Goal: Task Accomplishment & Management: Manage account settings

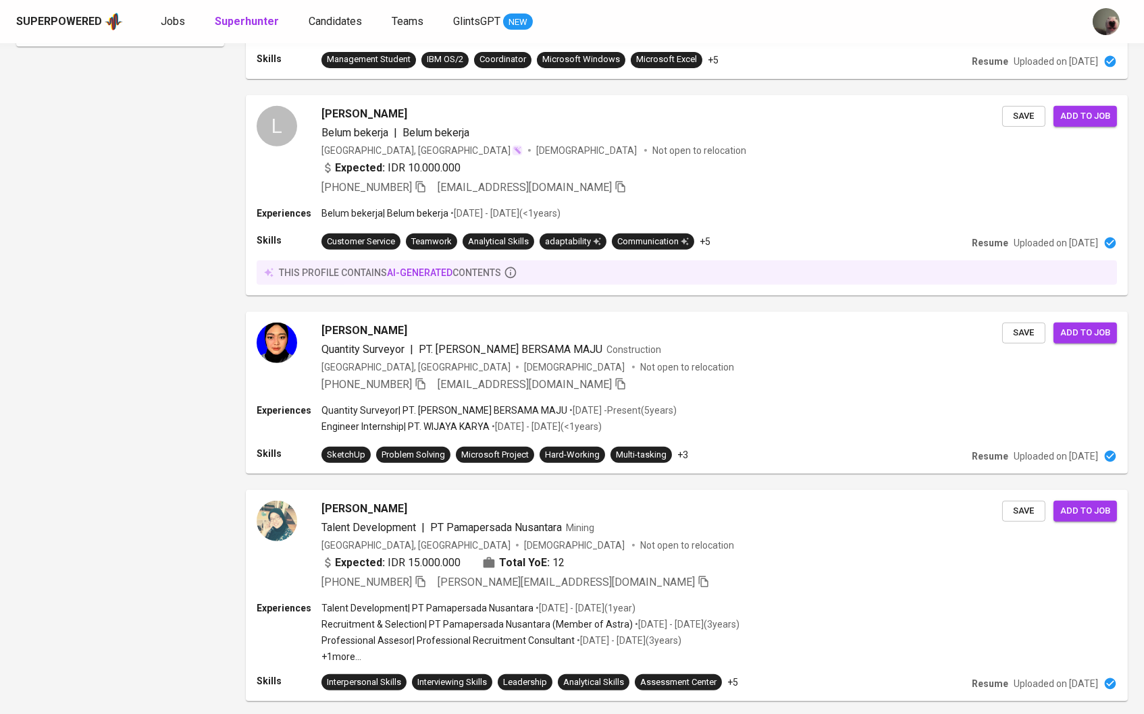
scroll to position [-1, 0]
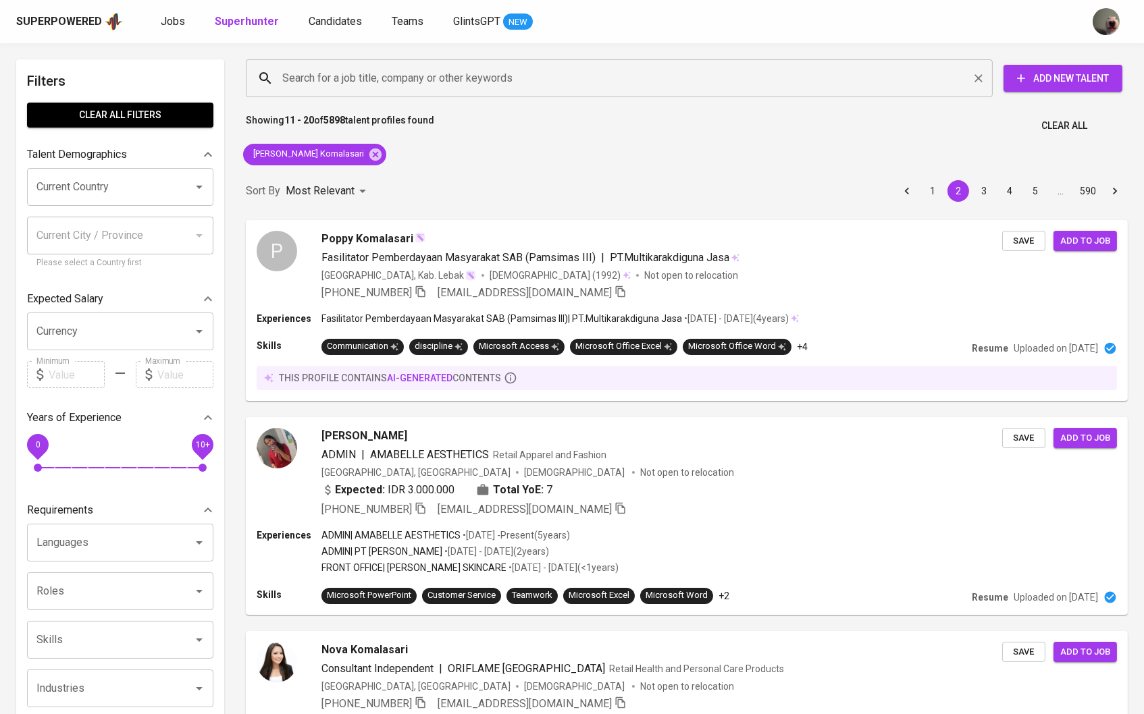
click at [353, 90] on input "Search for a job title, company or other keywords" at bounding box center [622, 78] width 687 height 26
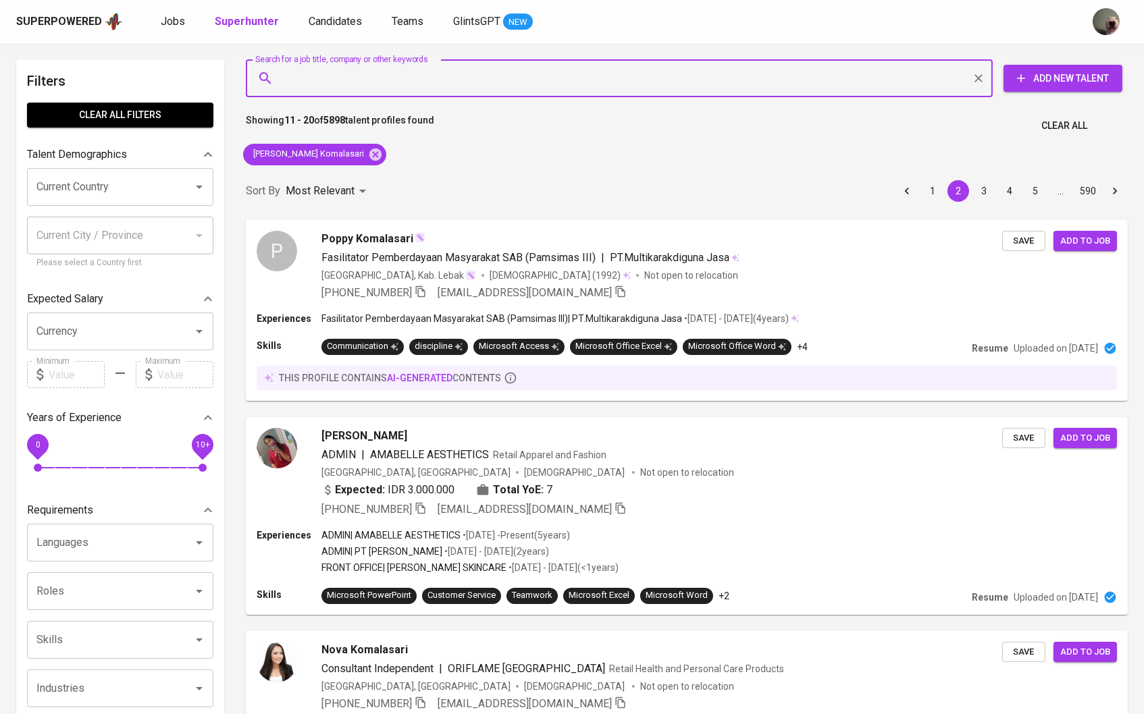
paste input "[EMAIL_ADDRESS][DOMAIN_NAME]"
type input "[EMAIL_ADDRESS][DOMAIN_NAME]"
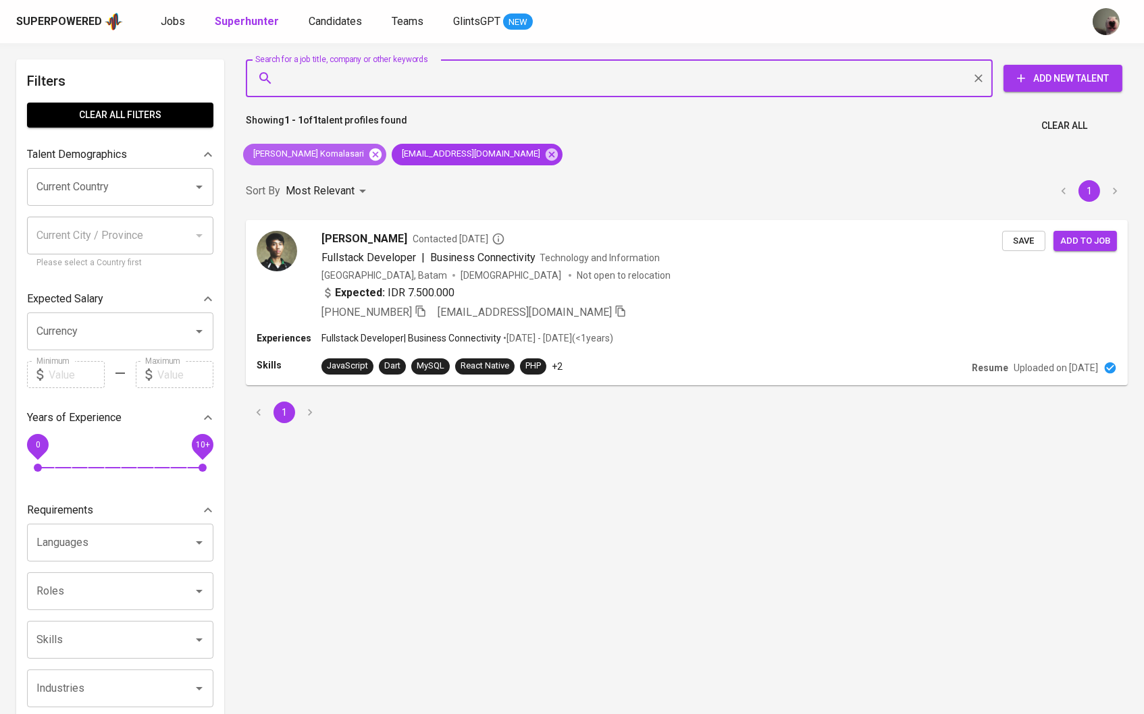
click at [369, 157] on icon at bounding box center [375, 154] width 12 height 12
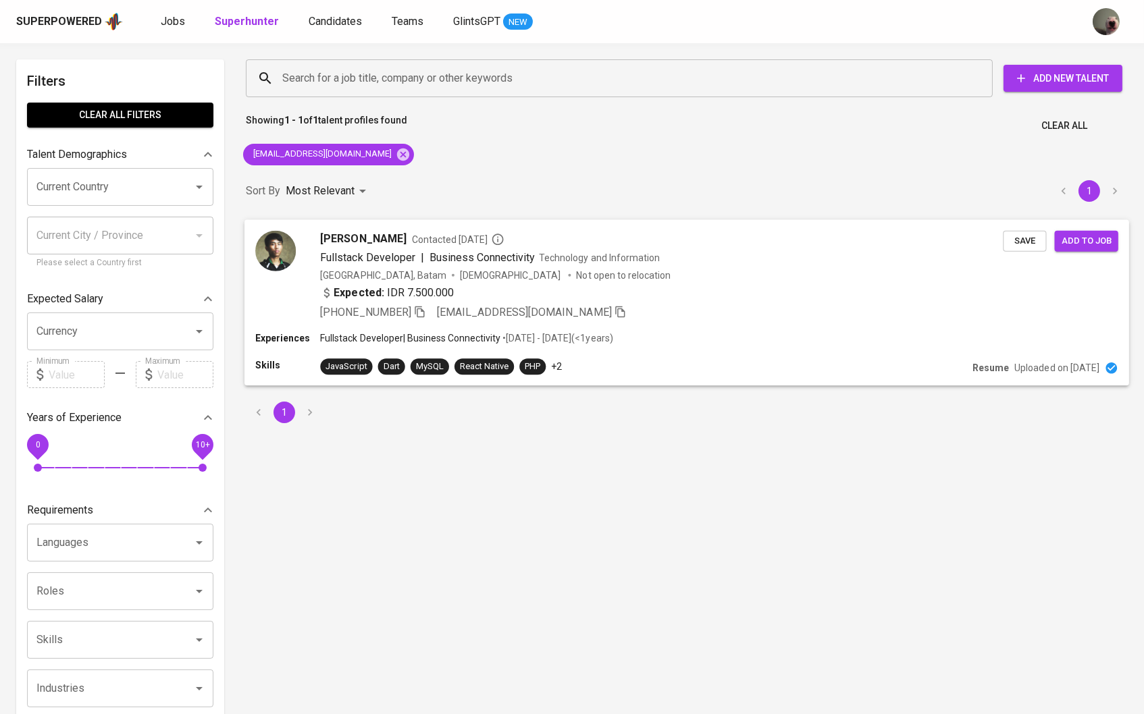
click at [322, 235] on span "[PERSON_NAME]" at bounding box center [363, 238] width 86 height 16
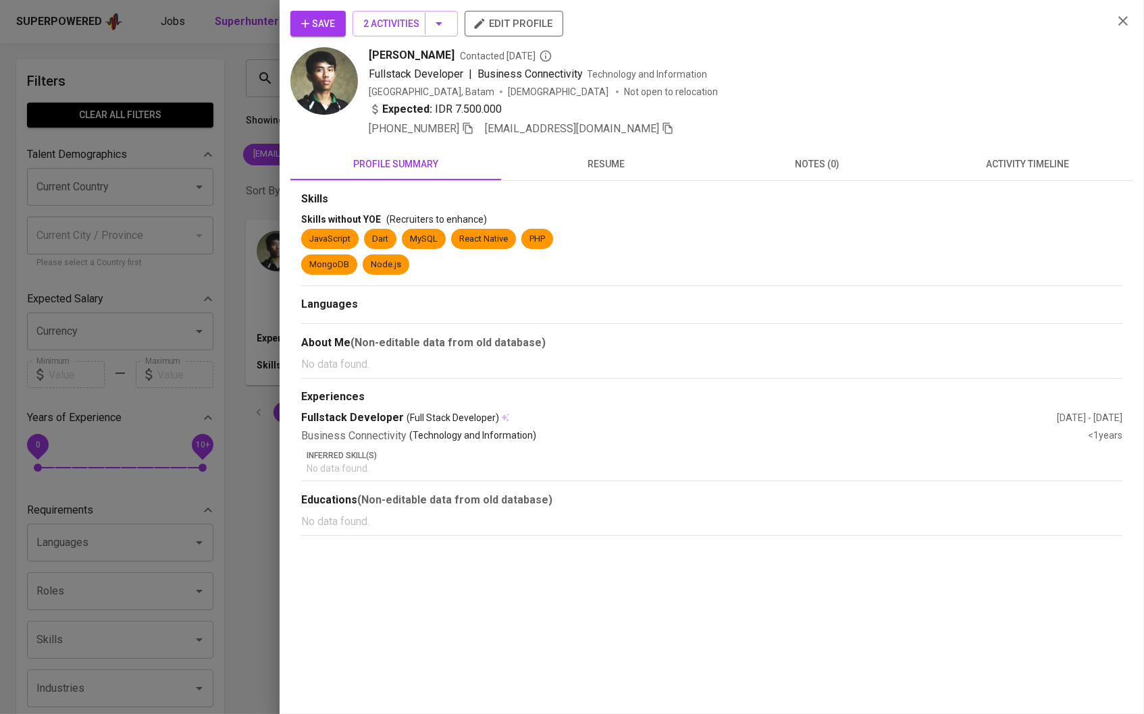
click at [320, 26] on span "Save" at bounding box center [318, 24] width 34 height 17
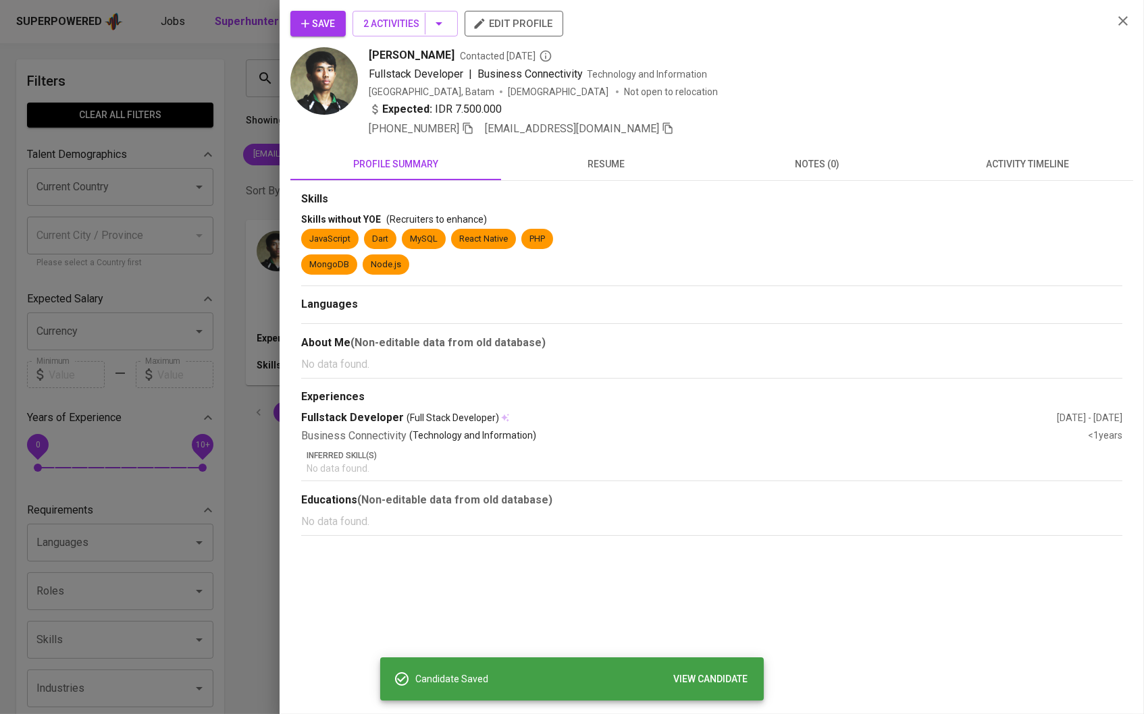
click at [604, 172] on span "resume" at bounding box center [606, 164] width 194 height 17
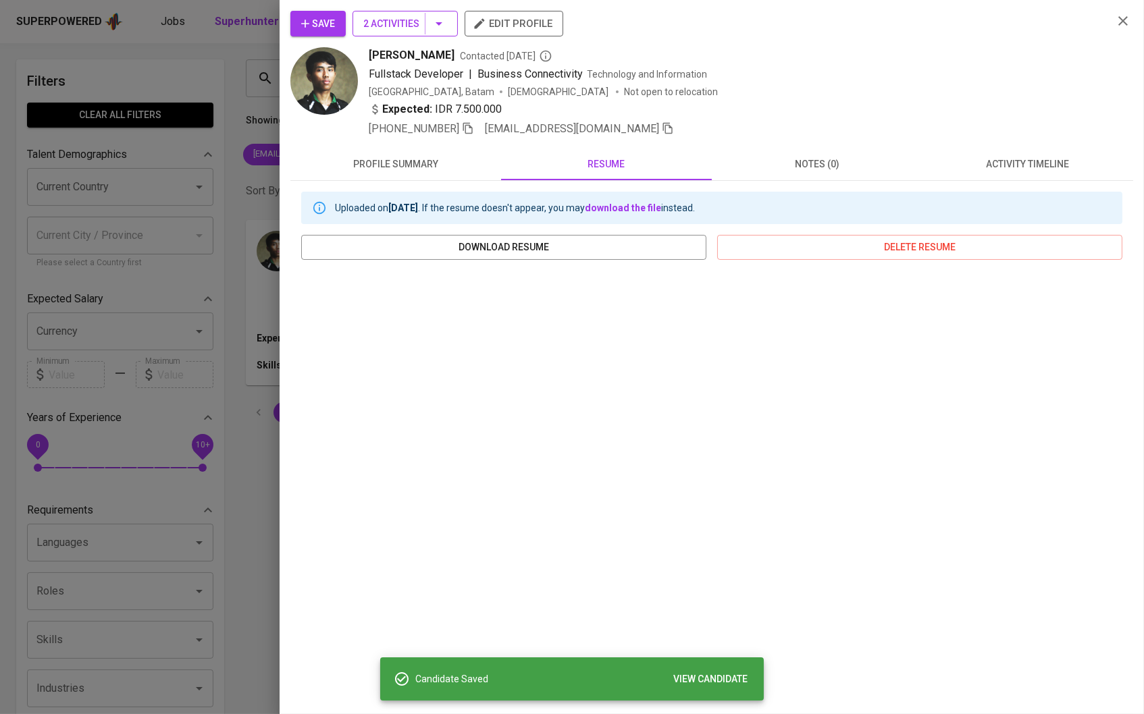
click at [444, 20] on icon "button" at bounding box center [439, 24] width 16 height 16
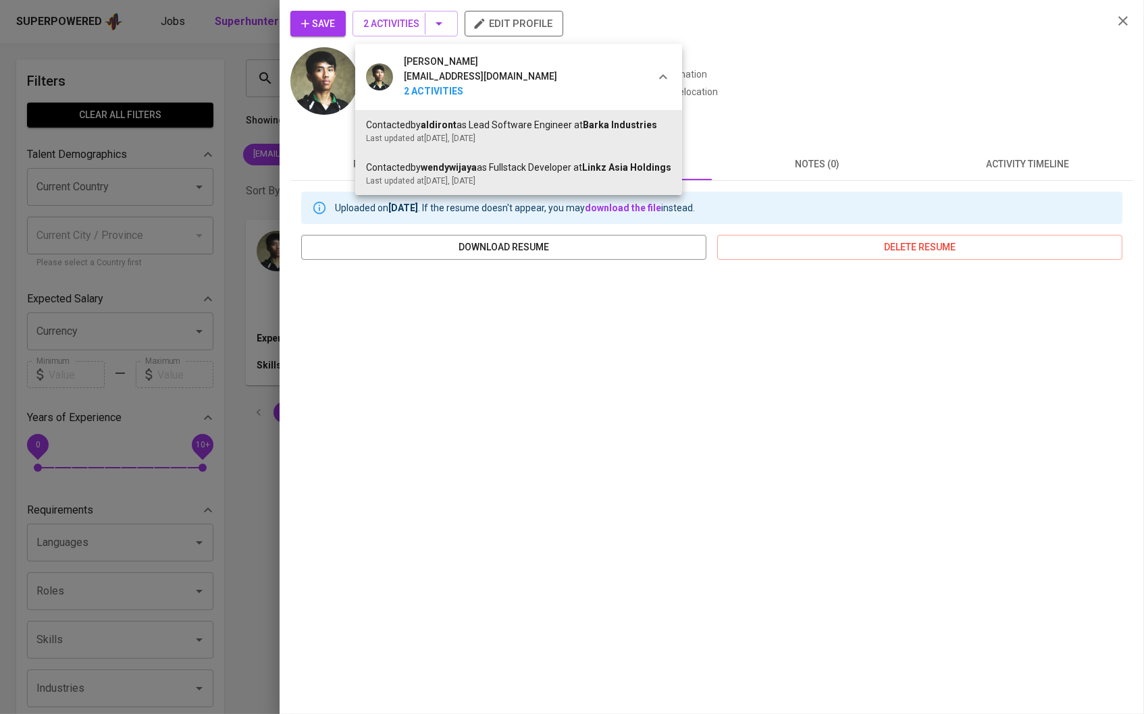
click at [256, 176] on div at bounding box center [572, 357] width 1144 height 714
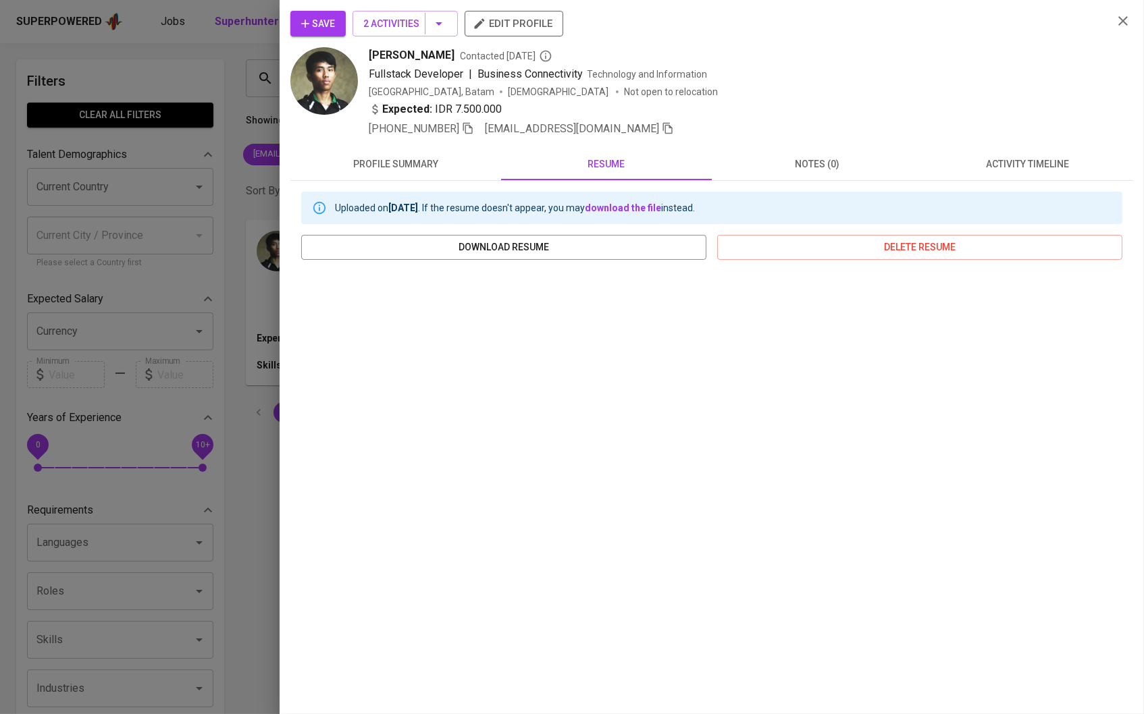
click at [236, 124] on div at bounding box center [572, 357] width 1144 height 714
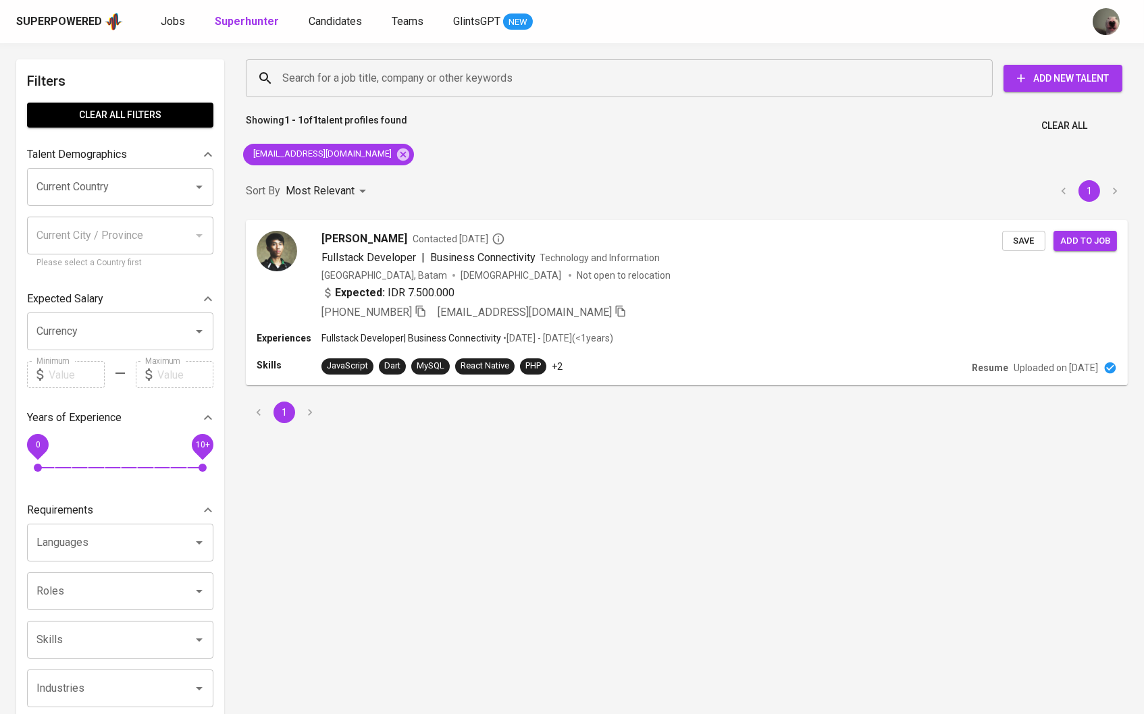
click at [329, 34] on div "Superpowered Jobs Superhunter Candidates Teams GlintsGPT NEW" at bounding box center [572, 21] width 1144 height 43
click at [325, 28] on link "Candidates" at bounding box center [337, 22] width 56 height 17
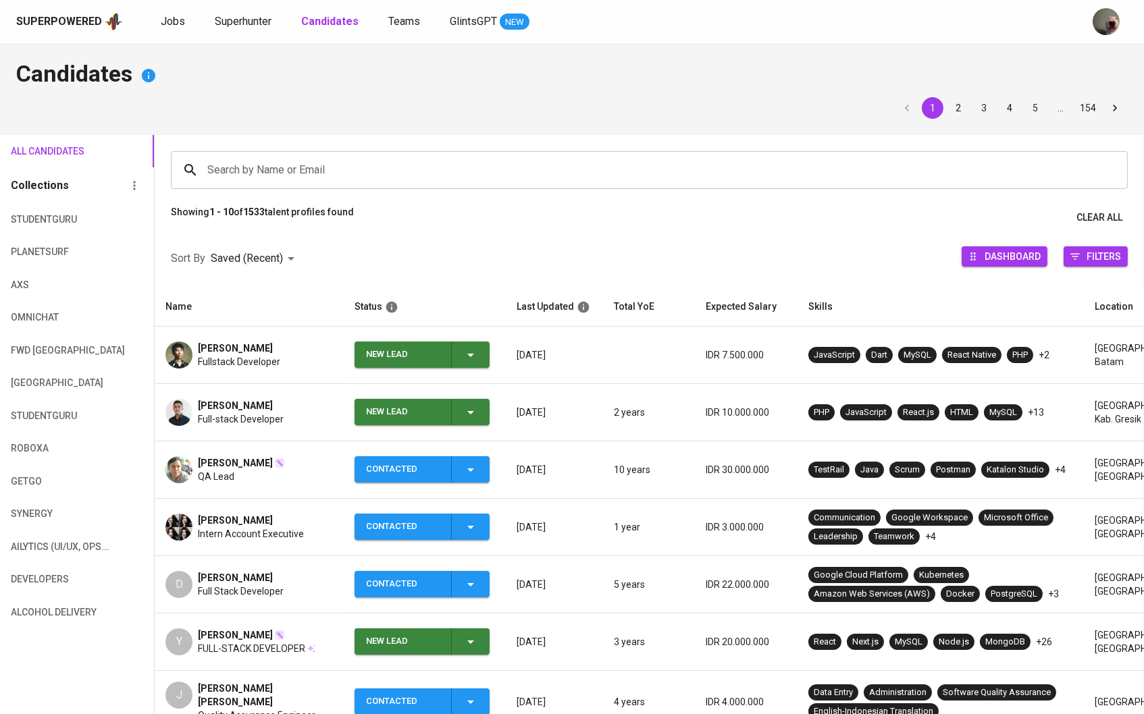
click at [463, 407] on icon "button" at bounding box center [471, 412] width 16 height 16
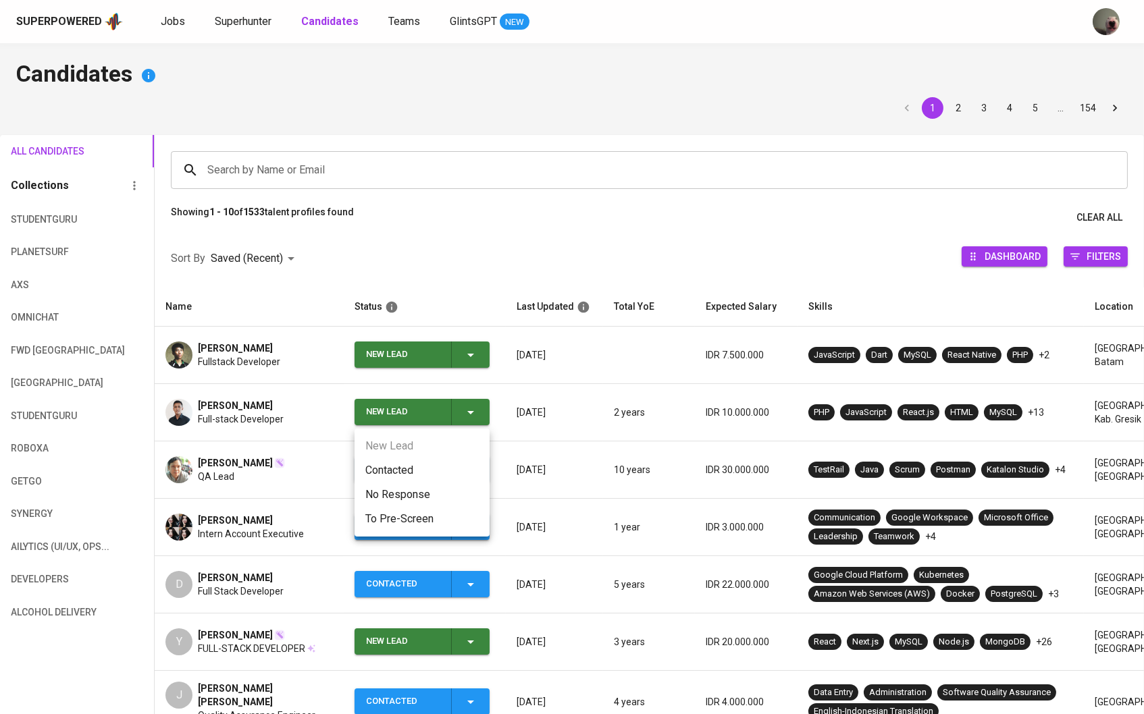
click at [404, 458] on li "Contacted" at bounding box center [421, 470] width 135 height 24
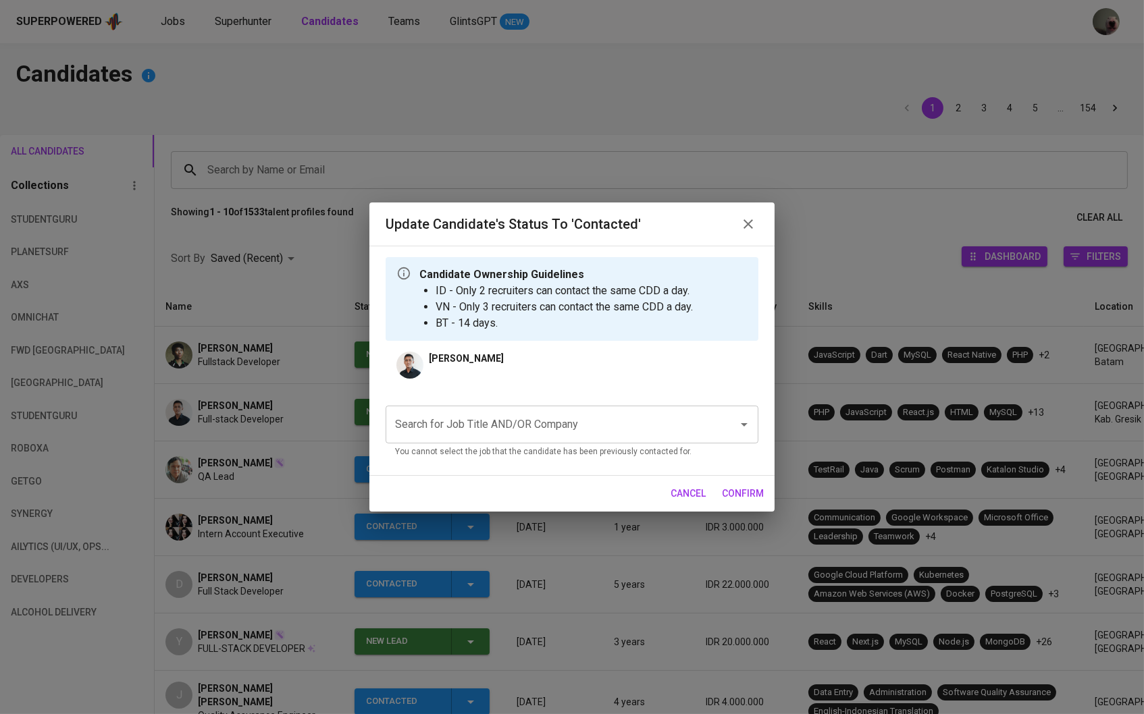
click at [478, 437] on input "Search for Job Title AND/OR Company" at bounding box center [553, 425] width 323 height 26
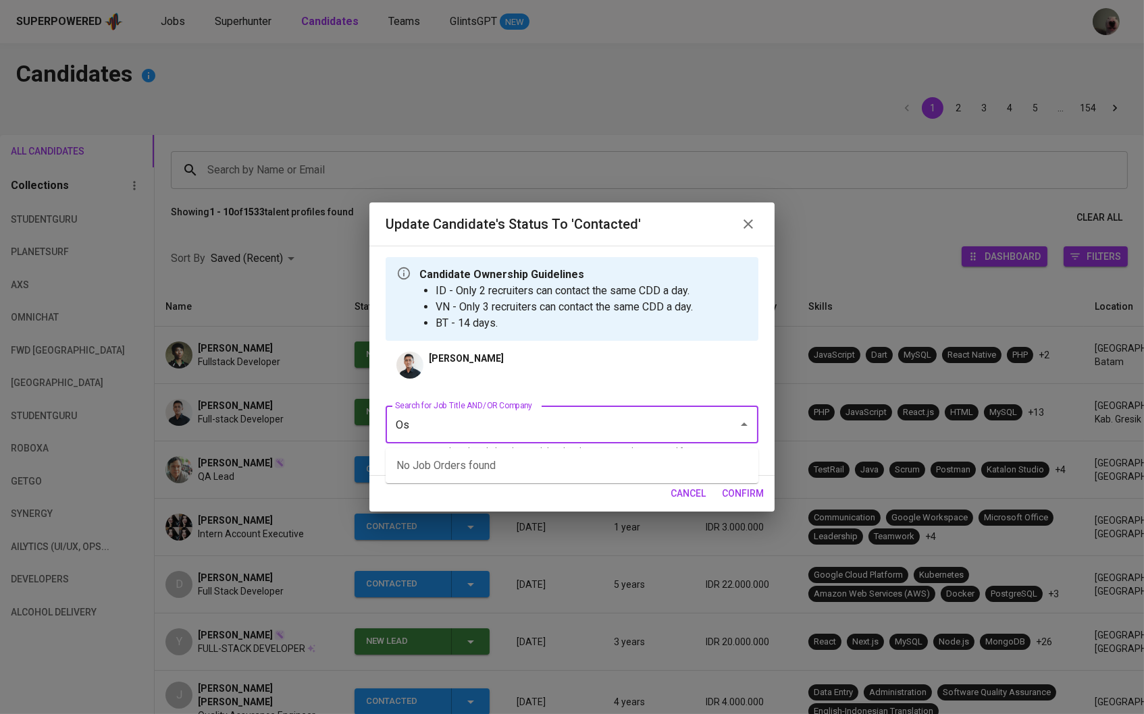
type input "O"
click at [494, 481] on li "Senior Software Engineer ([GEOGRAPHIC_DATA])" at bounding box center [572, 490] width 373 height 24
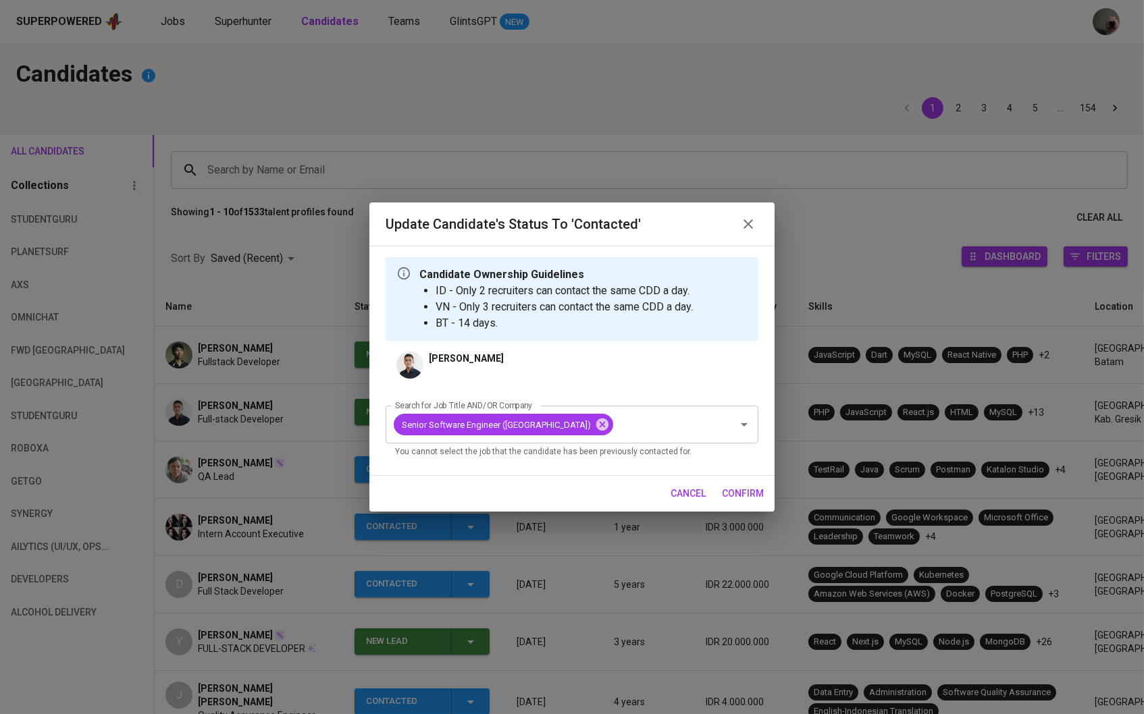
click at [737, 474] on div "Candidate Ownership Guidelines ID - Only 2 recruiters can contact the same CDD …" at bounding box center [571, 361] width 405 height 230
click at [737, 480] on div "cancel confirm" at bounding box center [571, 494] width 405 height 36
click at [736, 492] on span "confirm" at bounding box center [743, 493] width 42 height 17
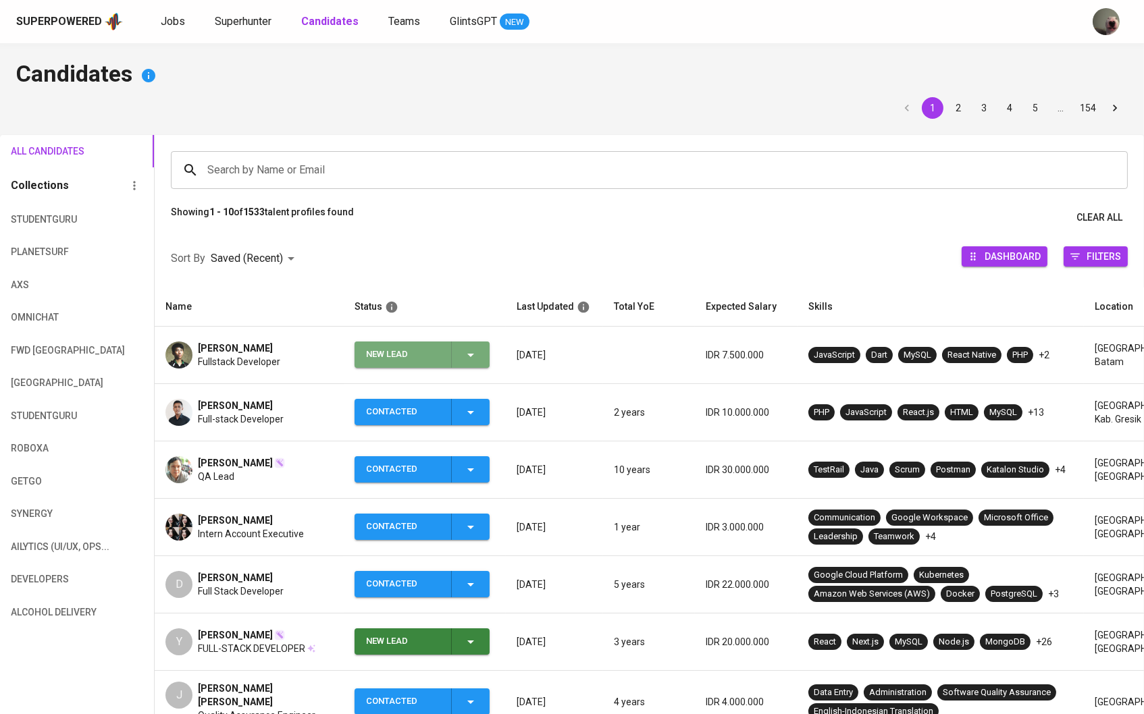
click at [451, 352] on div "New Lead" at bounding box center [422, 355] width 113 height 26
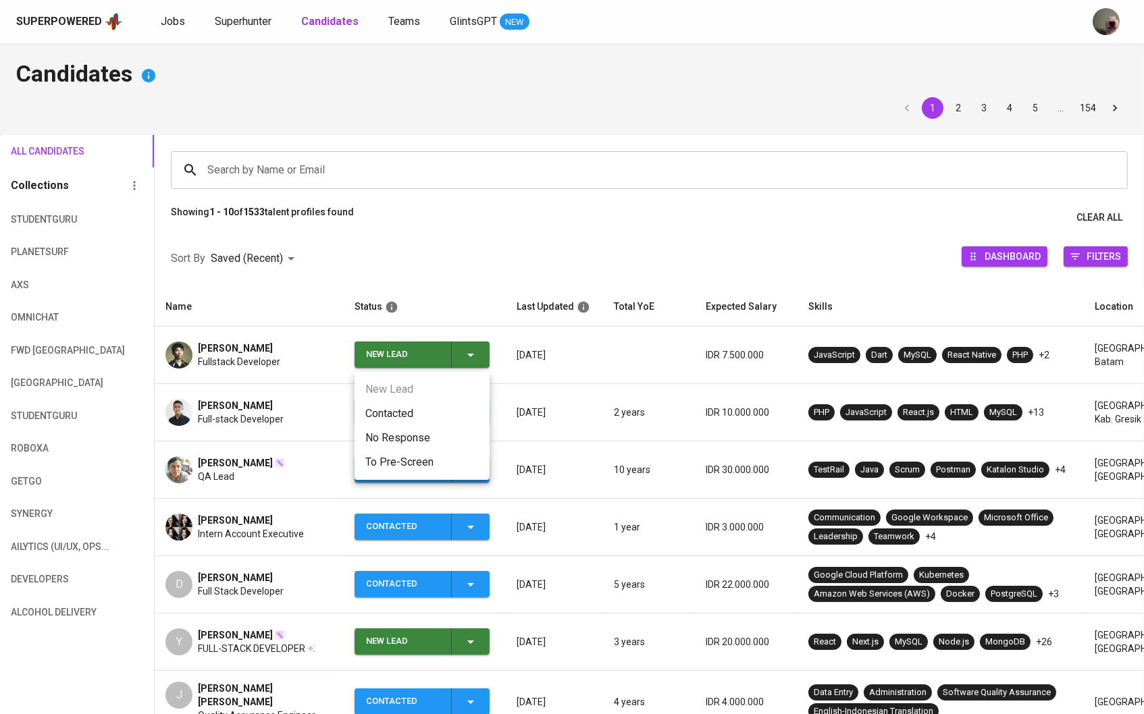
click at [444, 400] on ul "New Lead Contacted No Response To Pre-Screen" at bounding box center [421, 426] width 135 height 108
click at [435, 411] on li "Contacted" at bounding box center [421, 414] width 135 height 24
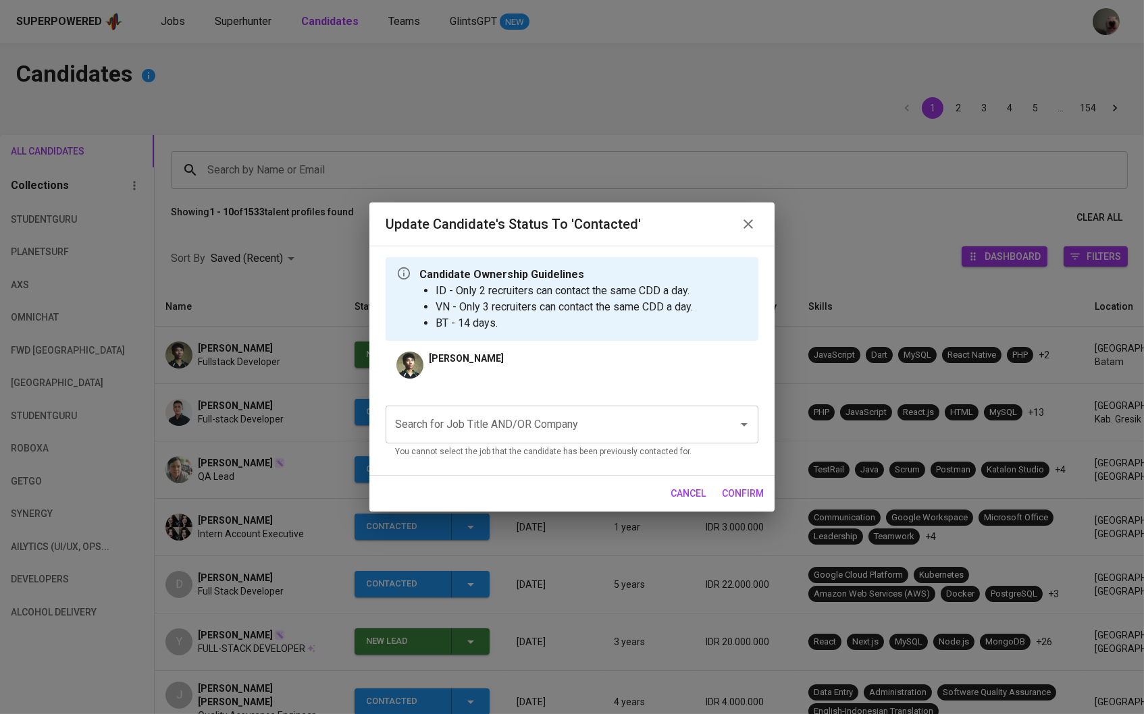
click at [456, 424] on input "Search for Job Title AND/OR Company" at bounding box center [553, 425] width 323 height 26
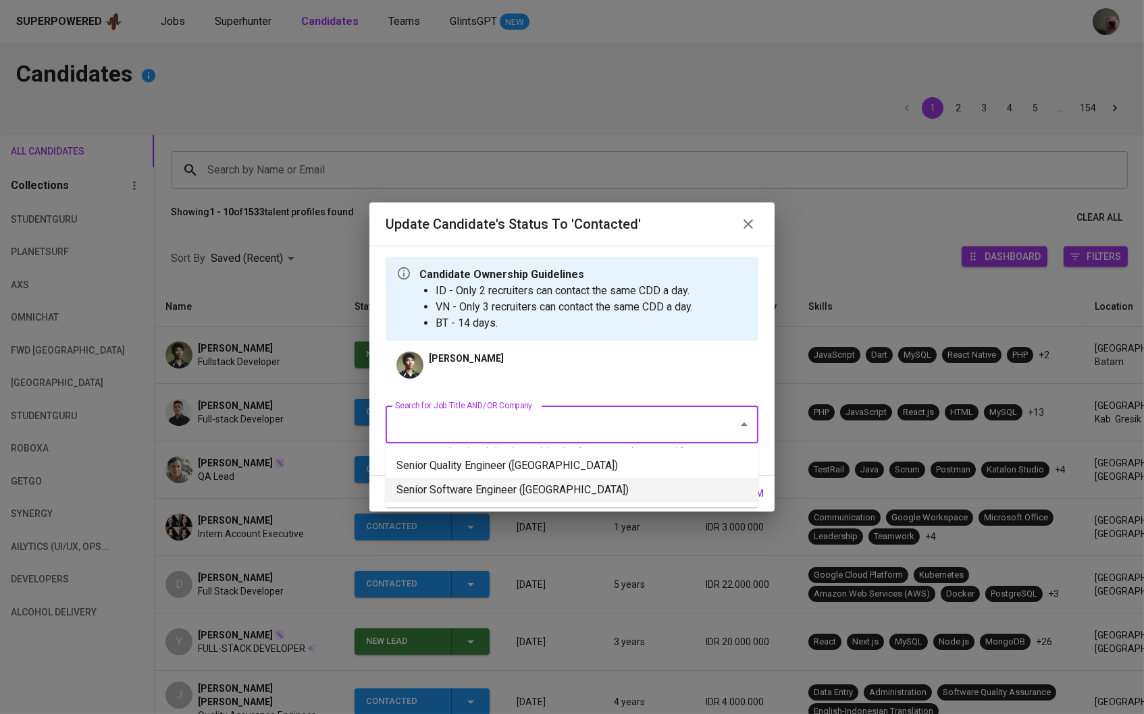
click at [457, 485] on li "Senior Software Engineer ([GEOGRAPHIC_DATA])" at bounding box center [572, 490] width 373 height 24
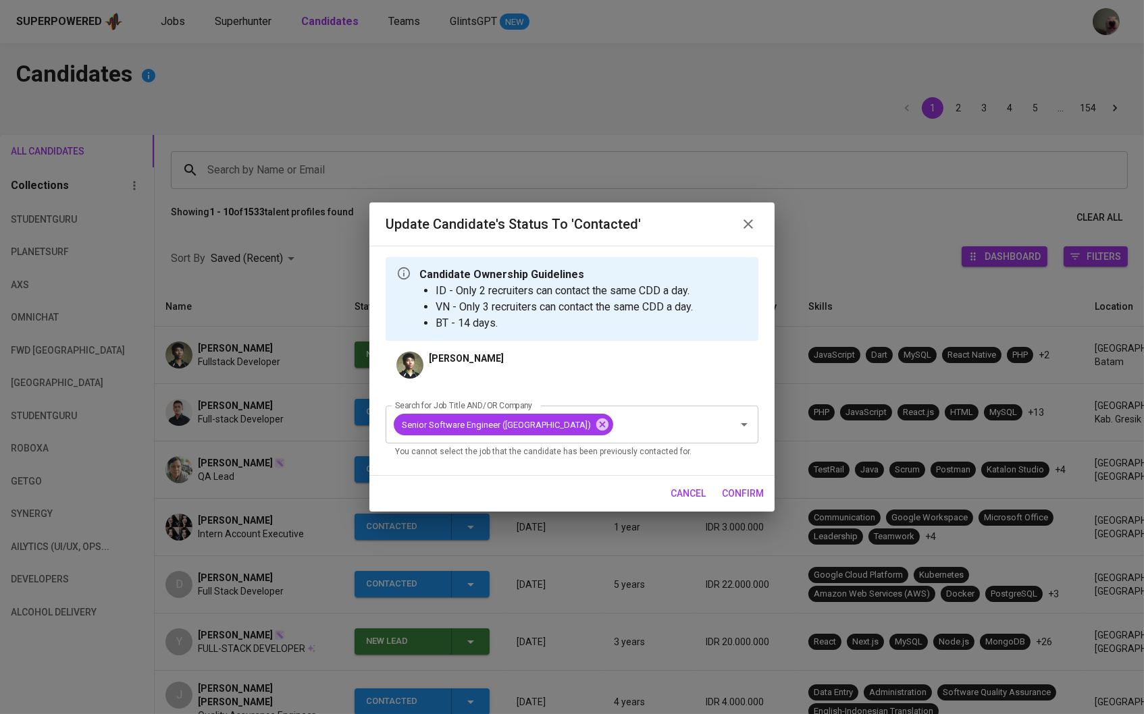
click at [739, 503] on button "confirm" at bounding box center [742, 493] width 53 height 25
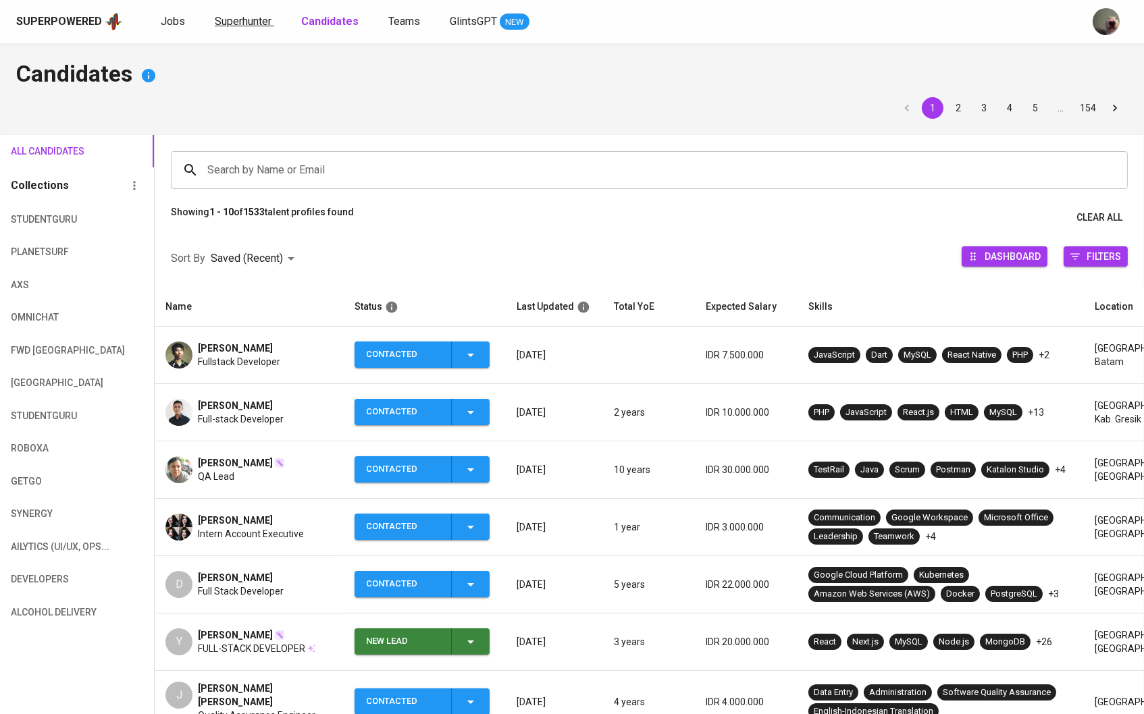
click at [253, 28] on link "Superhunter" at bounding box center [244, 22] width 59 height 17
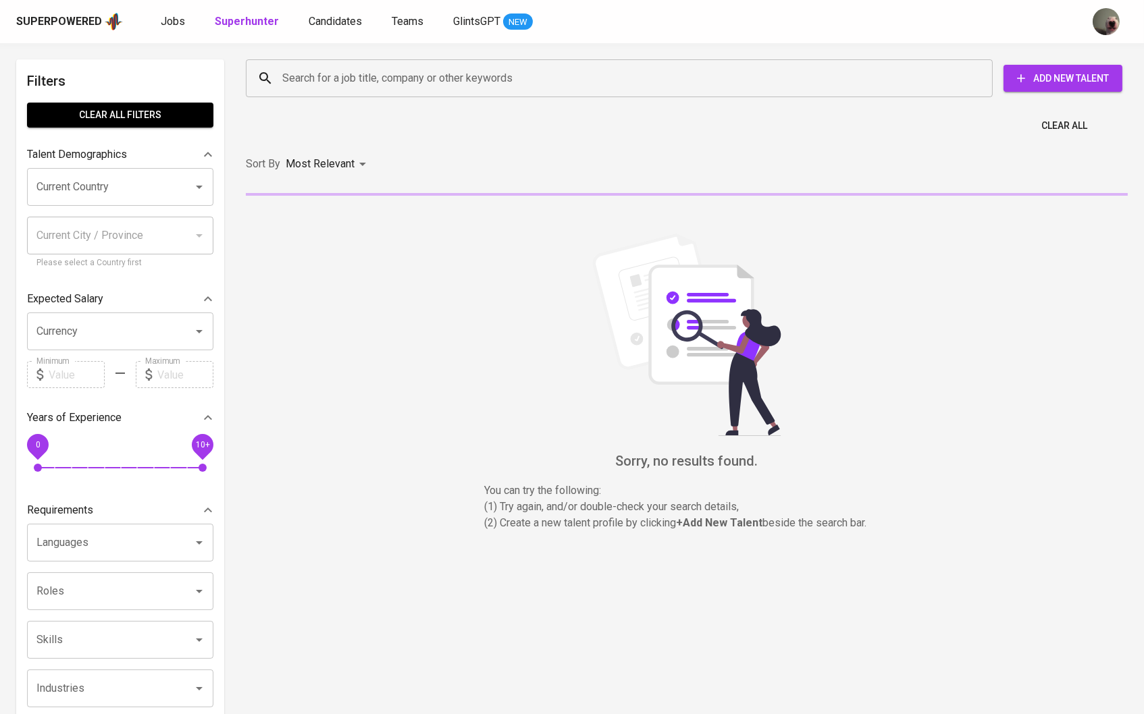
click at [309, 90] on div "Search for a job title, company or other keywords" at bounding box center [619, 78] width 747 height 38
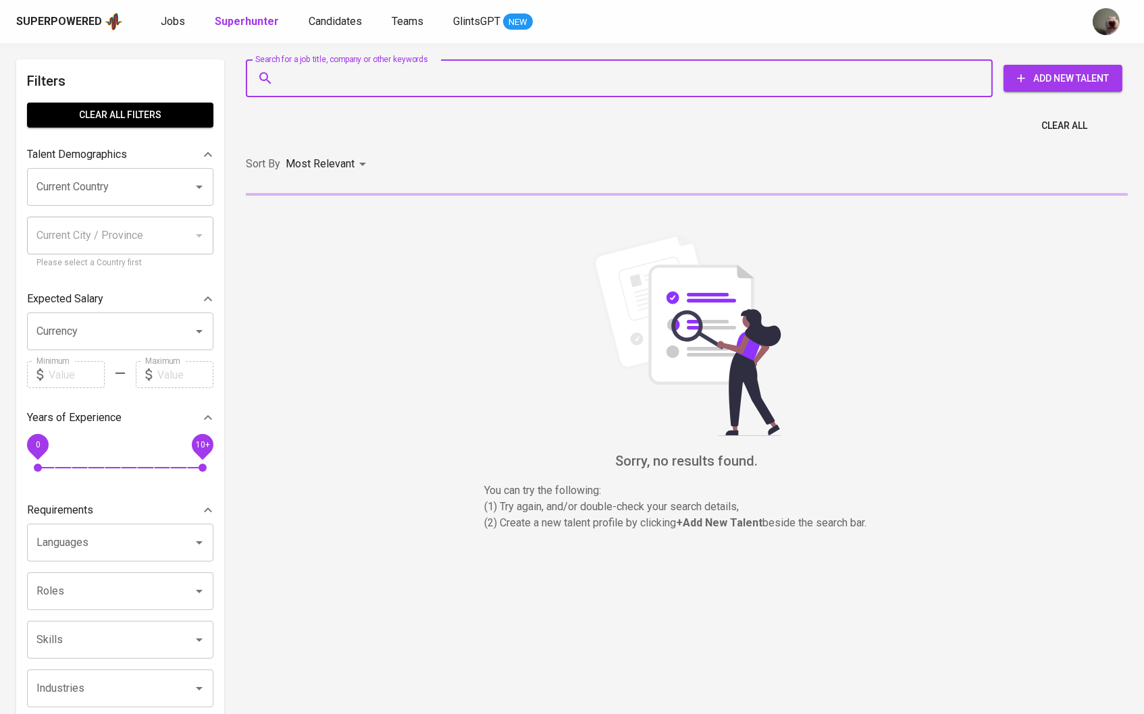
paste input "[EMAIL_ADDRESS][DOMAIN_NAME]"
type input "[EMAIL_ADDRESS][DOMAIN_NAME]"
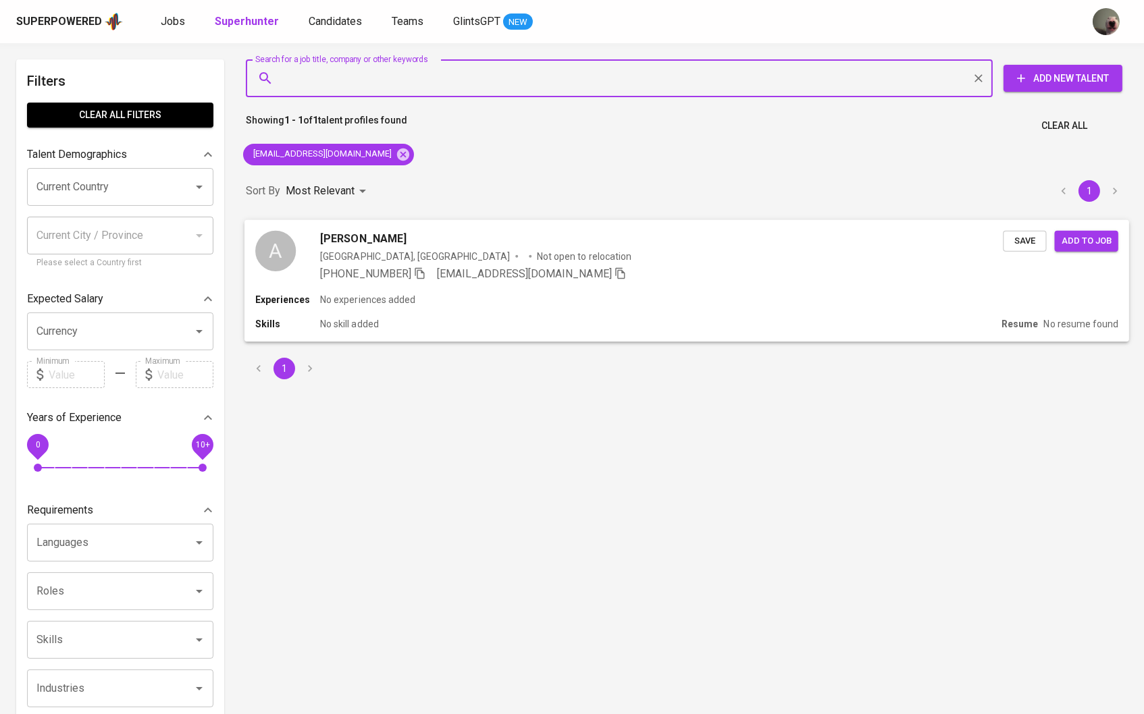
click at [1016, 233] on span "Save" at bounding box center [1024, 241] width 30 height 16
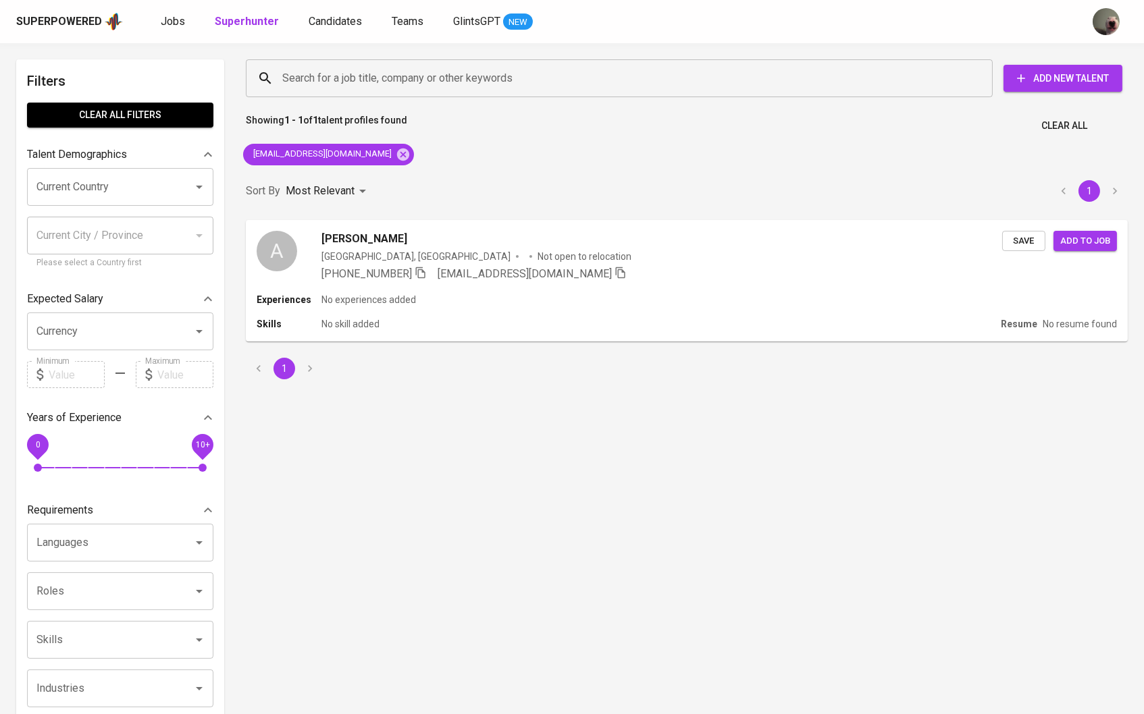
click at [323, 38] on div "Superpowered Jobs Superhunter Candidates Teams GlintsGPT NEW" at bounding box center [572, 21] width 1144 height 43
click at [325, 26] on span "Candidates" at bounding box center [335, 21] width 53 height 13
